Goal: Find contact information: Find contact information

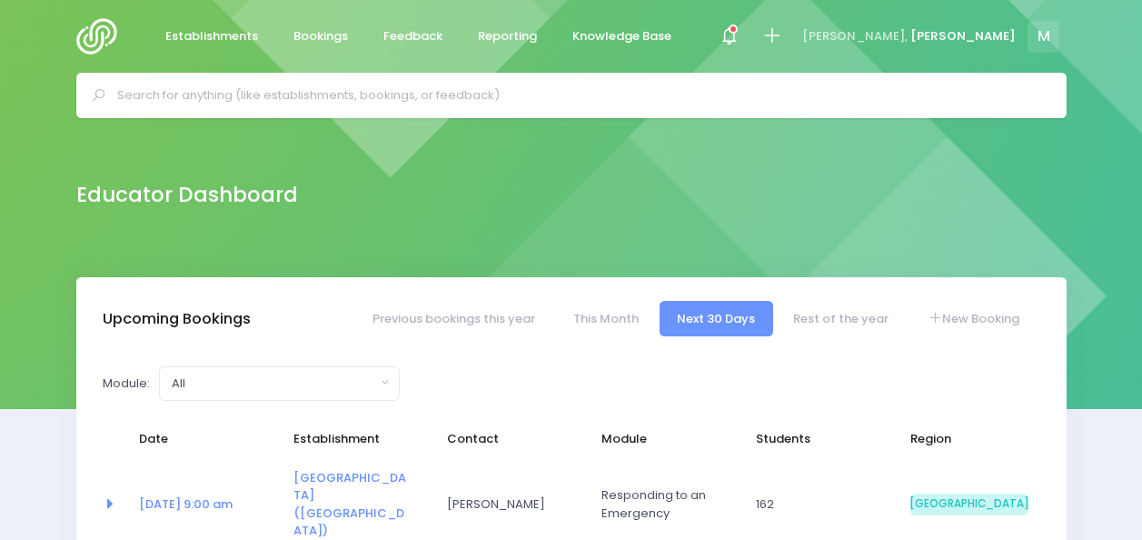
select select "5"
click at [289, 98] on input "text" at bounding box center [579, 95] width 924 height 27
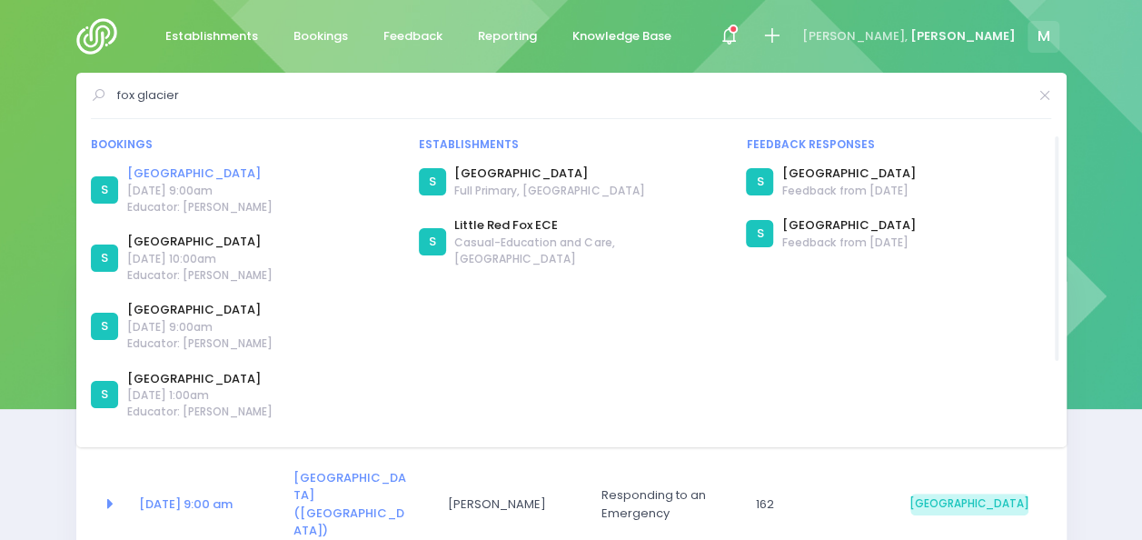
type input "fox glacier"
click at [177, 168] on link "[GEOGRAPHIC_DATA]" at bounding box center [199, 173] width 145 height 18
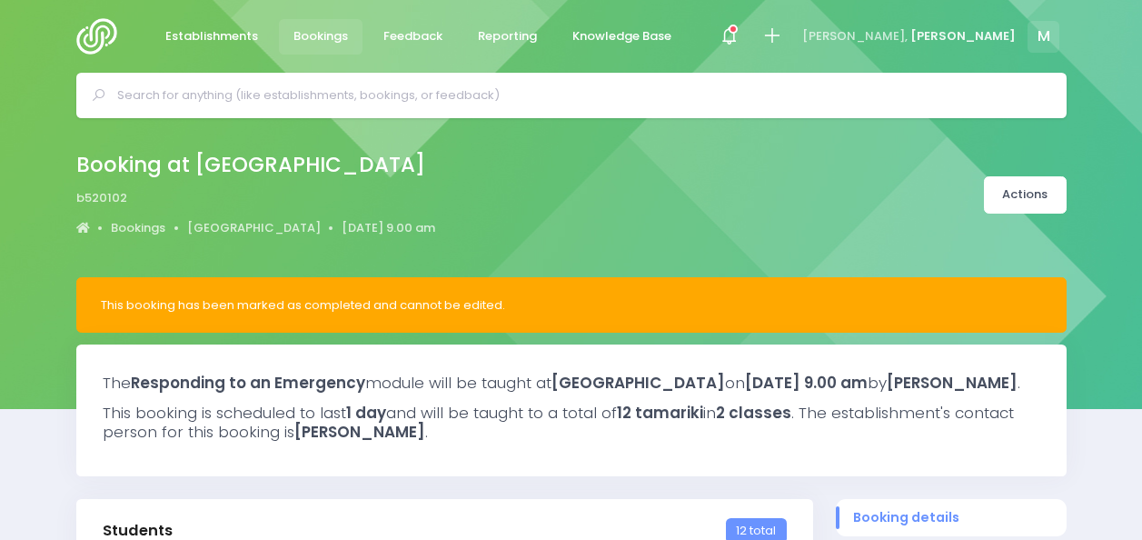
select select "5"
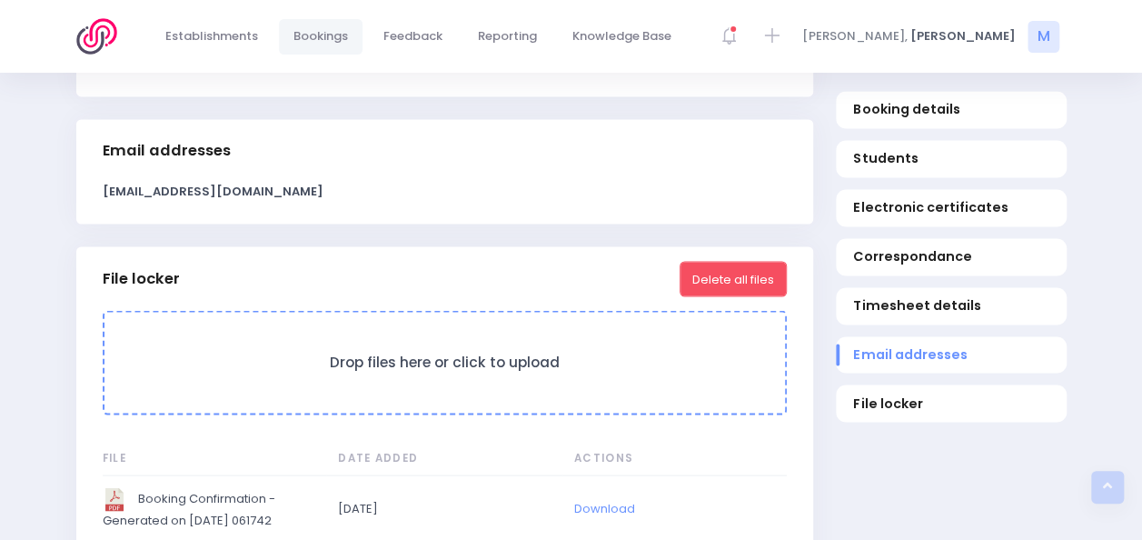
scroll to position [1512, 0]
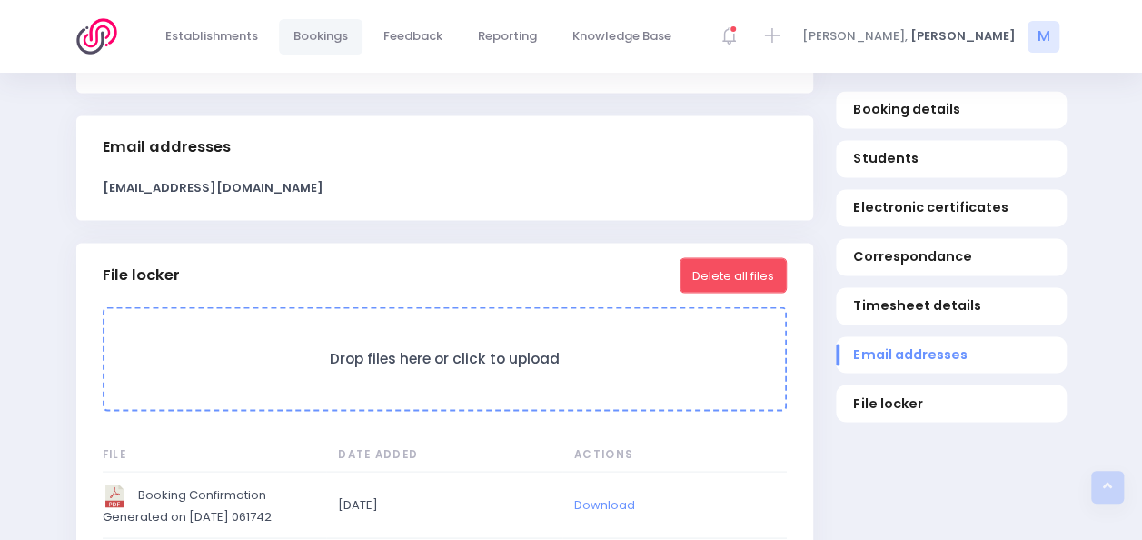
drag, startPoint x: 323, startPoint y: 207, endPoint x: 90, endPoint y: 233, distance: 234.9
click at [90, 221] on div "principal@foxglacier.school.nz" at bounding box center [444, 200] width 737 height 42
copy strong "principal@foxglacier.school.nz"
